Goal: Check status: Check status

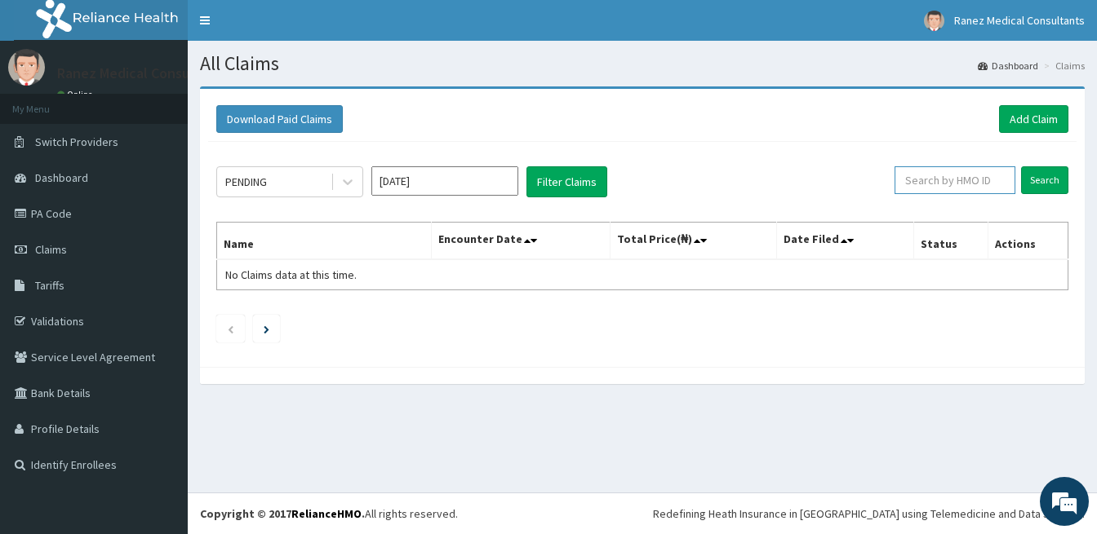
click at [942, 184] on input "text" at bounding box center [954, 180] width 121 height 28
paste input "MXN/10032/A"
click at [1036, 176] on input "Search" at bounding box center [1044, 180] width 47 height 28
click at [915, 176] on input "MXN/10032/A" at bounding box center [929, 180] width 109 height 28
type input "MNX/10032/A"
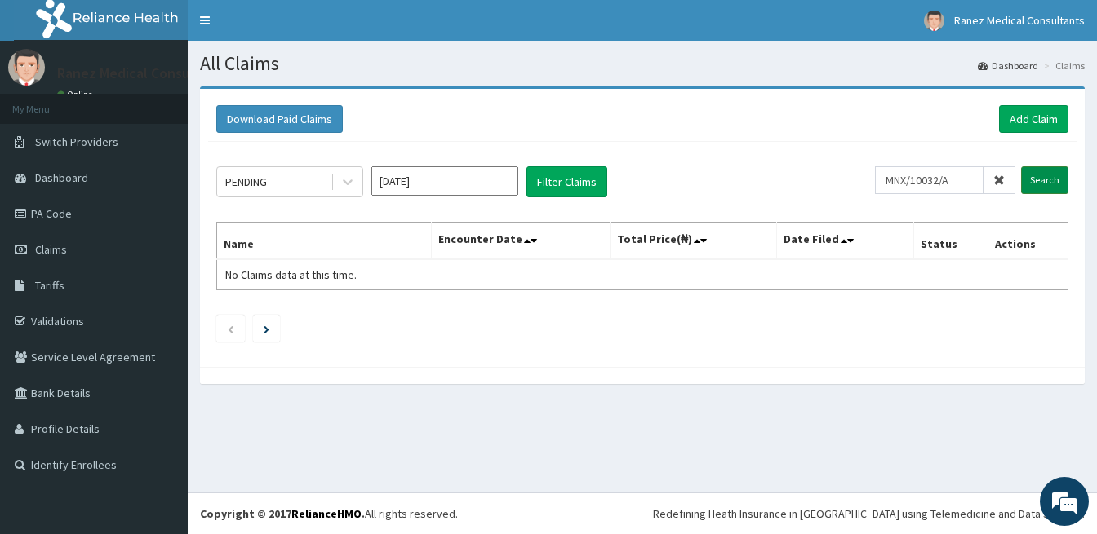
click at [1049, 177] on input "Search" at bounding box center [1044, 180] width 47 height 28
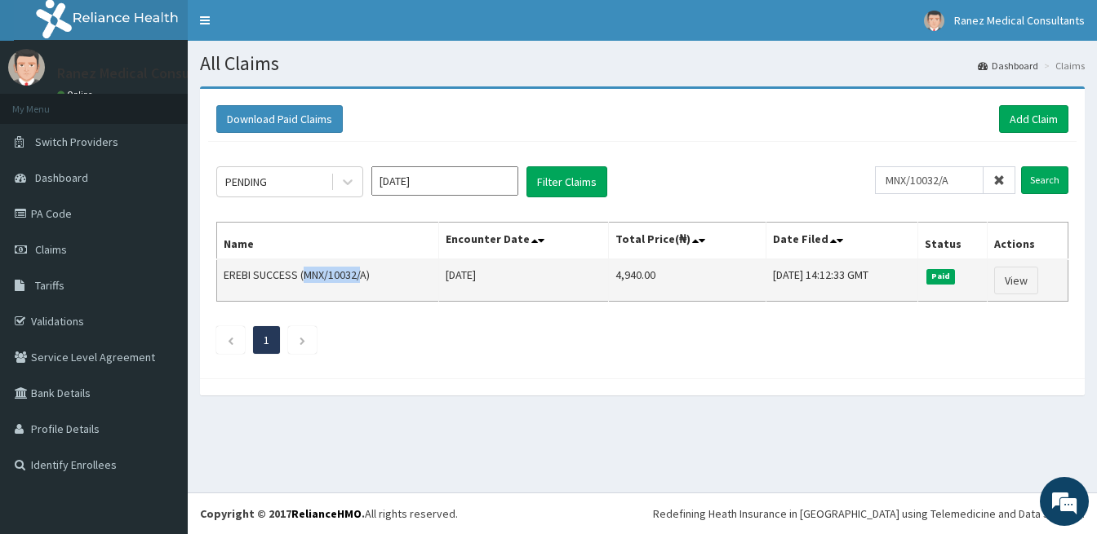
drag, startPoint x: 304, startPoint y: 274, endPoint x: 363, endPoint y: 277, distance: 58.8
click at [363, 277] on td "EREBI SUCCESS (MNX/10032/A)" at bounding box center [328, 280] width 222 height 42
click at [364, 277] on td "EREBI SUCCESS (MNX/10032/A)" at bounding box center [328, 280] width 222 height 42
drag, startPoint x: 366, startPoint y: 273, endPoint x: 306, endPoint y: 277, distance: 59.7
click at [306, 277] on td "EREBI SUCCESS (MNX/10032/A)" at bounding box center [328, 280] width 222 height 42
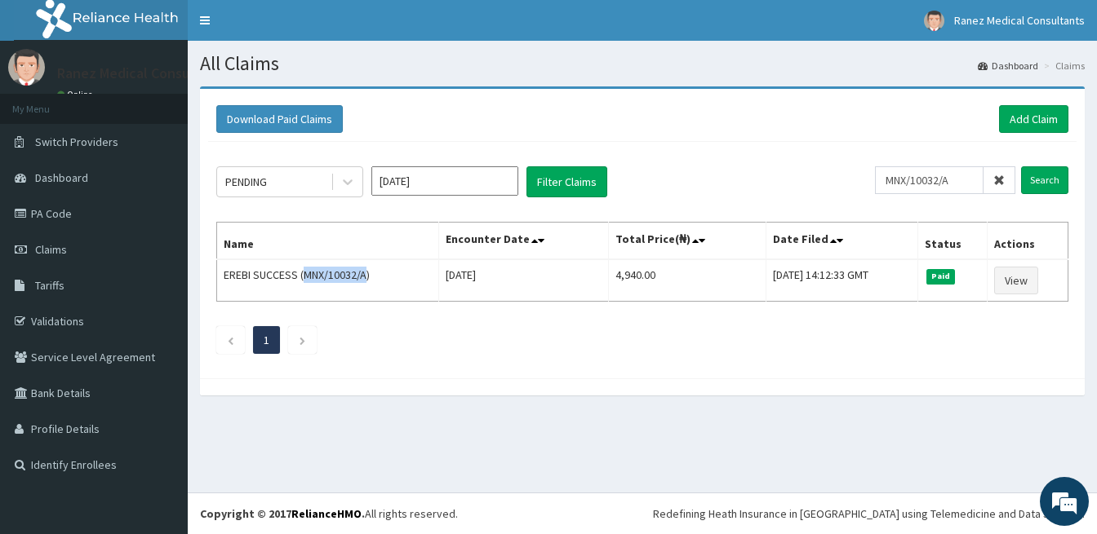
copy td "MNX/10032/A"
drag, startPoint x: 74, startPoint y: 321, endPoint x: 80, endPoint y: 308, distance: 14.3
click at [74, 321] on link "Validations" at bounding box center [94, 322] width 188 height 36
